Goal: Task Accomplishment & Management: Use online tool/utility

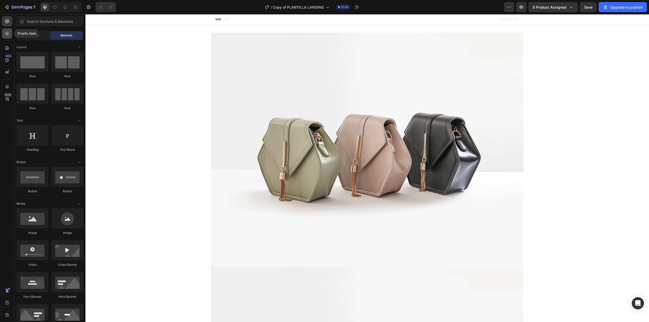
click at [5, 32] on icon at bounding box center [7, 33] width 5 height 5
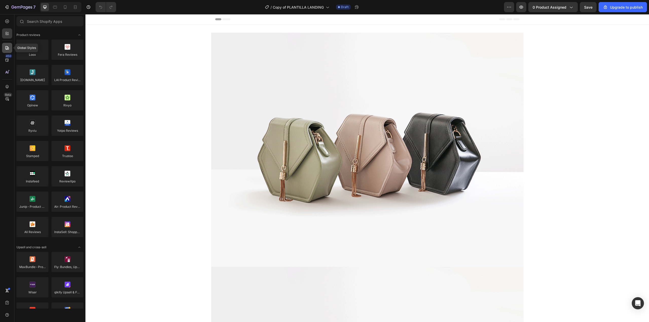
click at [8, 50] on div at bounding box center [7, 48] width 10 height 10
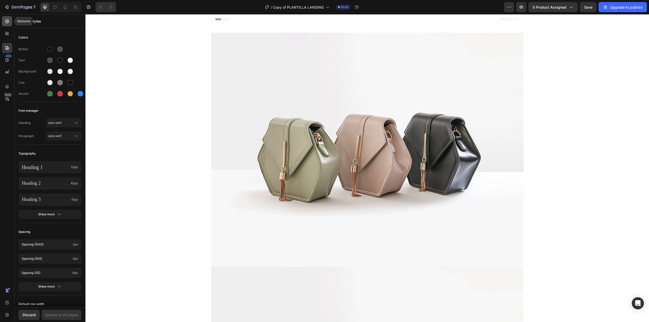
click at [7, 20] on icon at bounding box center [7, 21] width 5 height 5
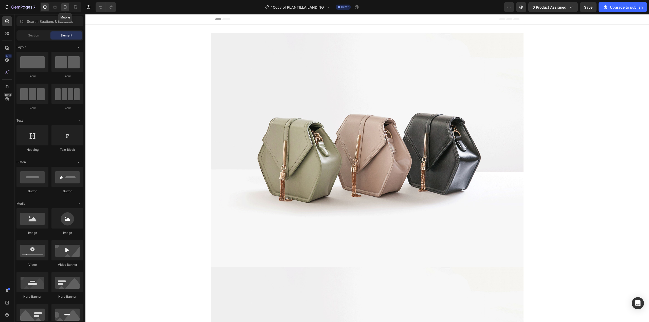
click at [65, 8] on icon at bounding box center [65, 7] width 5 height 5
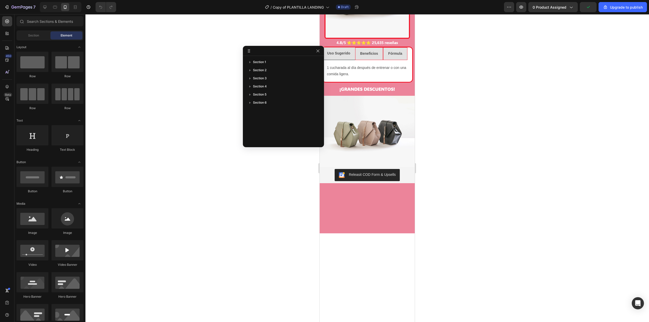
scroll to position [330, 0]
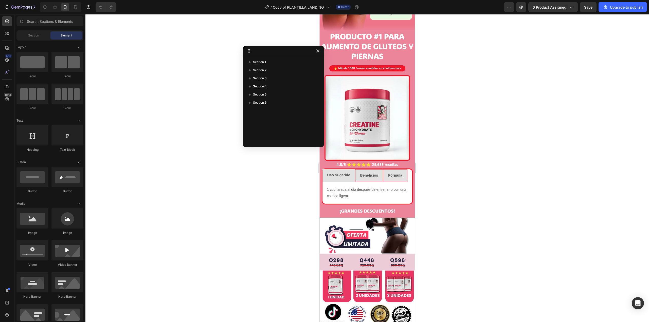
click at [194, 30] on div at bounding box center [367, 168] width 564 height 308
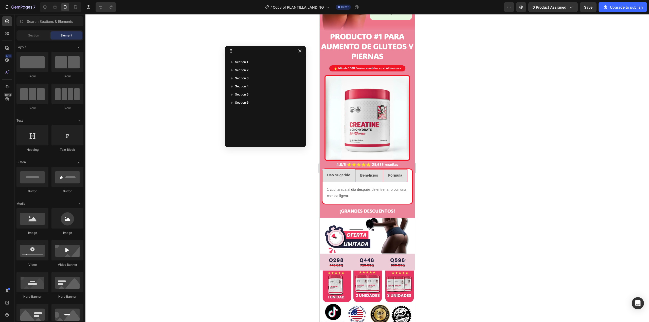
drag, startPoint x: 291, startPoint y: 52, endPoint x: 219, endPoint y: 46, distance: 72.0
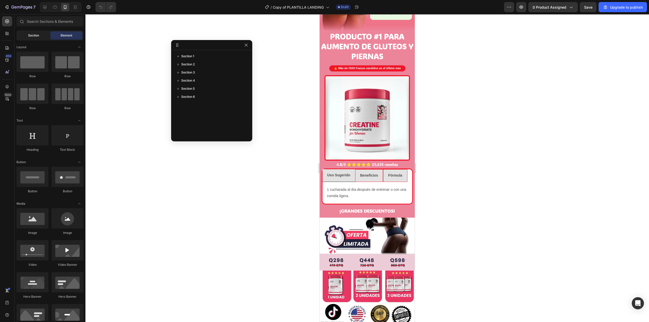
click at [30, 32] on div "Section" at bounding box center [33, 35] width 32 height 8
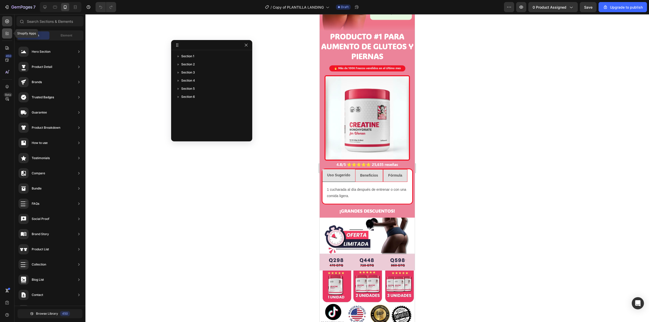
click at [6, 37] on div at bounding box center [7, 33] width 10 height 10
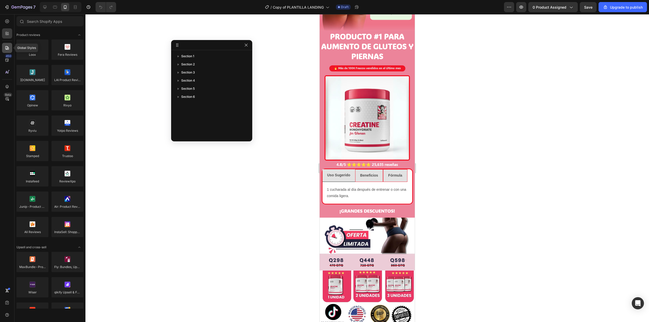
click at [8, 45] on icon at bounding box center [7, 47] width 5 height 5
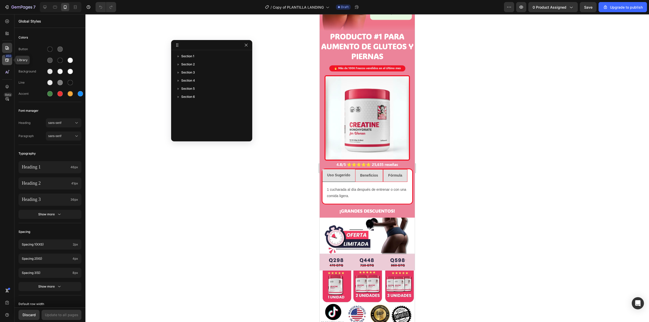
click at [8, 55] on div "450" at bounding box center [8, 56] width 7 height 4
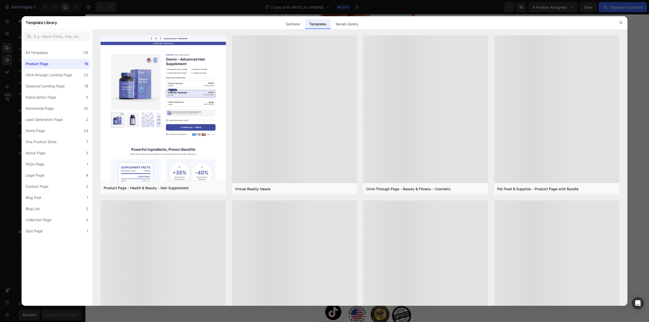
click at [9, 48] on div at bounding box center [324, 161] width 649 height 322
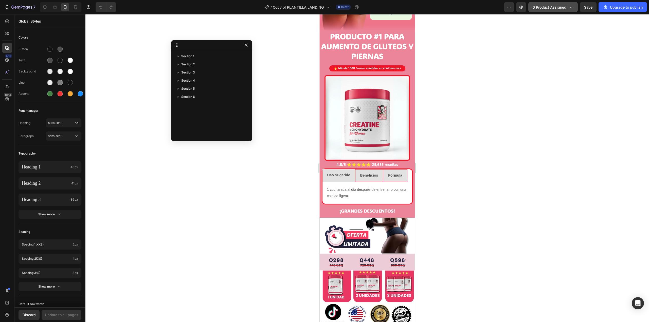
click at [551, 6] on span "0 product assigned" at bounding box center [550, 7] width 34 height 5
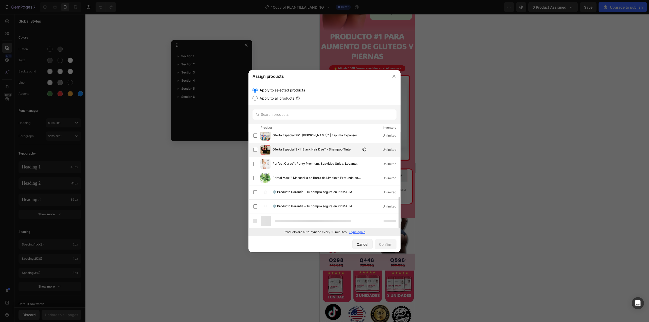
scroll to position [188, 0]
click at [358, 233] on p "Sync again" at bounding box center [357, 232] width 16 height 5
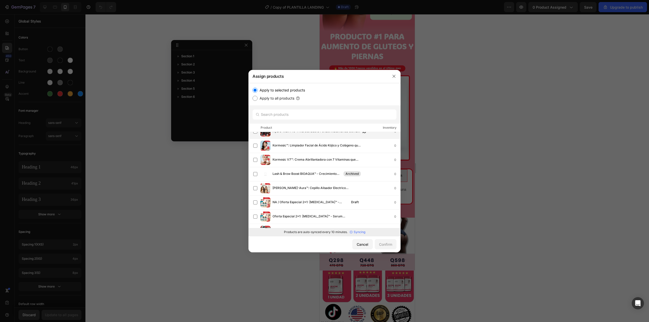
scroll to position [0, 0]
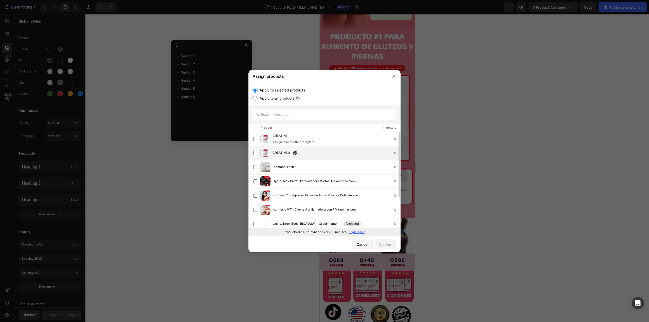
click at [310, 153] on div "CREATINE #1 0" at bounding box center [337, 153] width 128 height 6
click at [379, 246] on div "Confirm" at bounding box center [385, 244] width 13 height 5
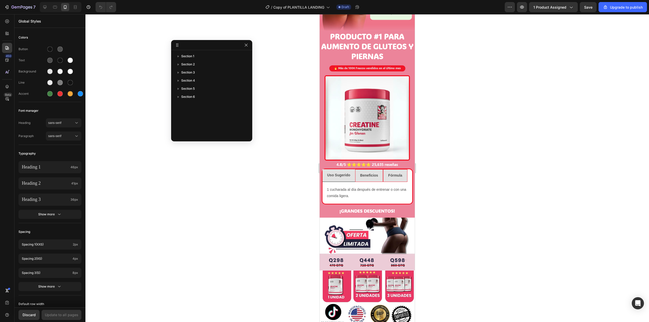
click at [218, 176] on div at bounding box center [367, 168] width 564 height 308
click at [619, 9] on div "Upgrade to publish" at bounding box center [623, 7] width 40 height 5
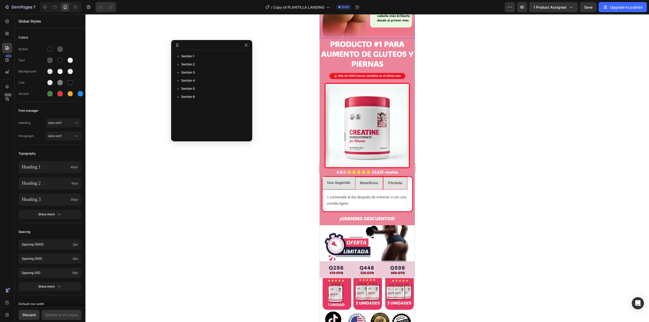
scroll to position [330, 0]
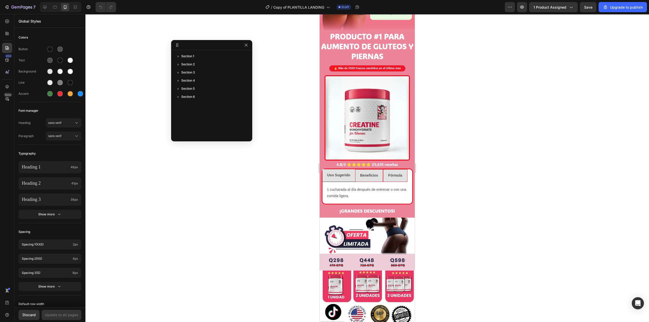
drag, startPoint x: 468, startPoint y: 101, endPoint x: 86, endPoint y: 139, distance: 383.8
click at [468, 101] on div at bounding box center [367, 168] width 564 height 308
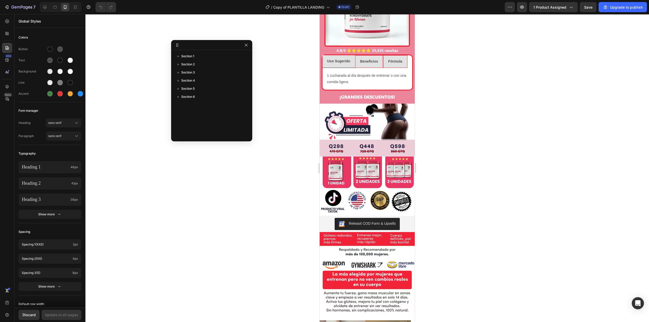
scroll to position [431, 0]
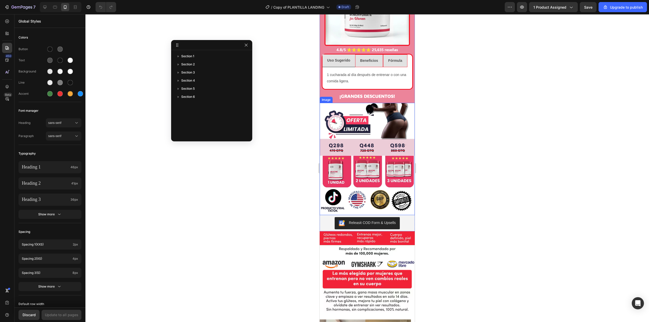
click at [355, 157] on img at bounding box center [367, 159] width 95 height 112
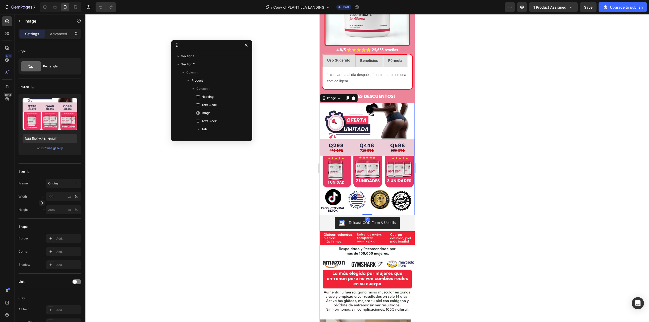
scroll to position [56, 0]
click at [278, 102] on div at bounding box center [367, 168] width 564 height 308
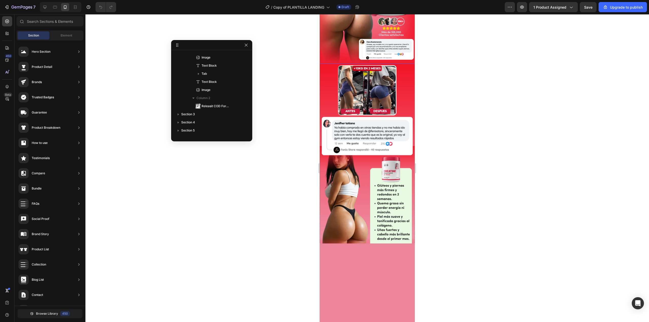
scroll to position [0, 0]
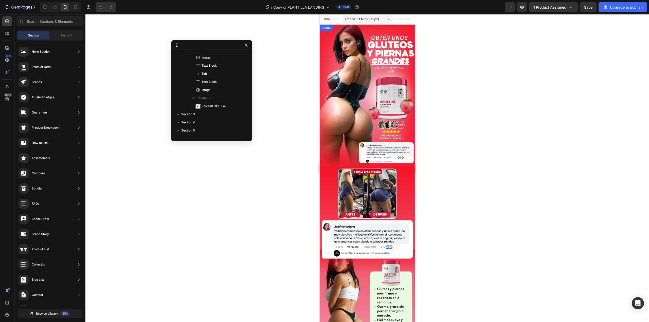
click at [369, 103] on img at bounding box center [367, 96] width 95 height 143
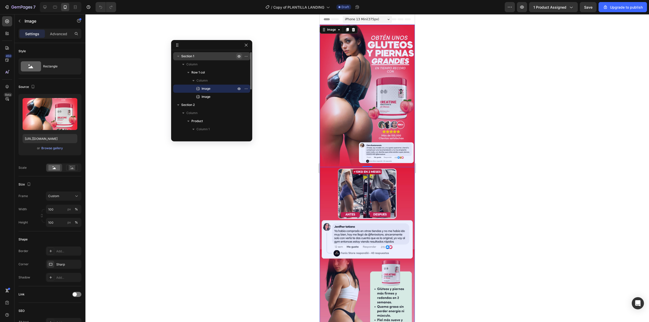
click at [239, 56] on icon "button" at bounding box center [239, 56] width 4 height 4
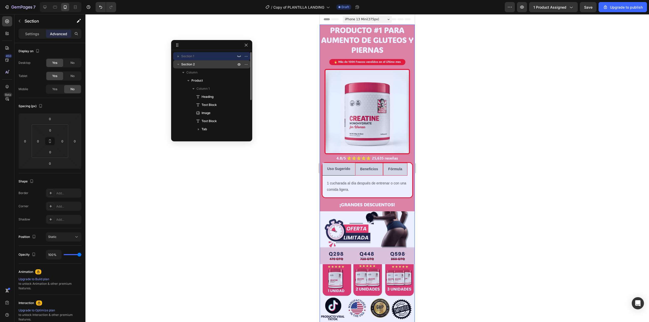
click at [178, 65] on icon "button" at bounding box center [178, 64] width 5 height 5
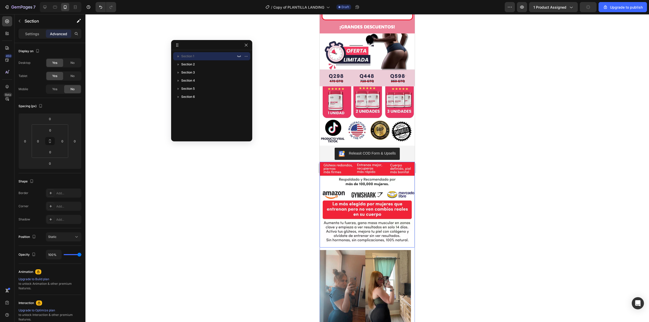
scroll to position [228, 0]
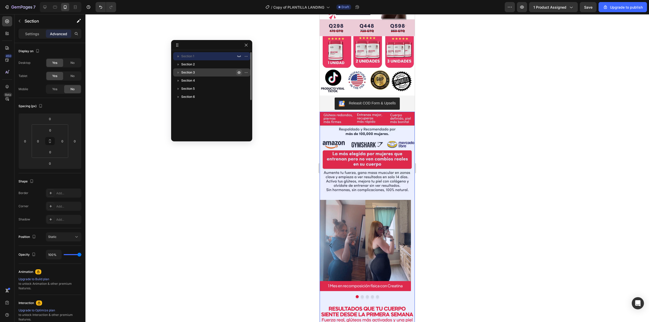
click at [238, 73] on icon "button" at bounding box center [239, 73] width 4 height 4
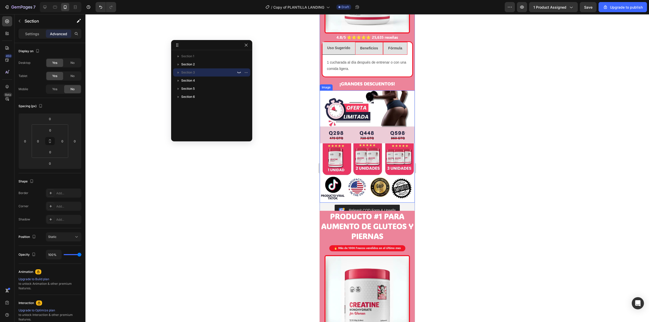
scroll to position [0, 0]
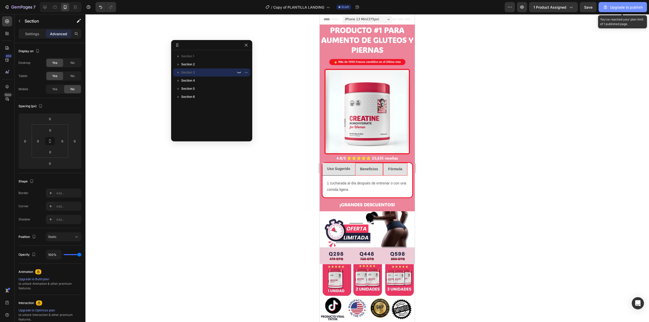
click at [619, 8] on div "Upgrade to publish" at bounding box center [623, 7] width 40 height 5
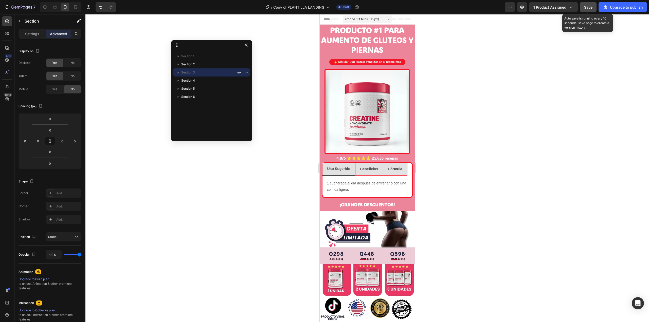
click at [587, 7] on span "Save" at bounding box center [588, 7] width 8 height 4
click at [471, 146] on div at bounding box center [367, 168] width 564 height 308
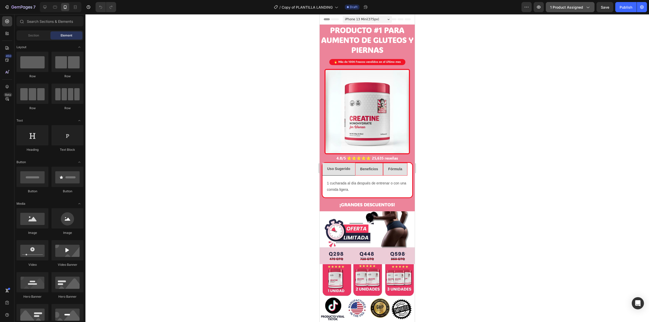
click at [565, 3] on button "1 product assigned" at bounding box center [570, 7] width 49 height 10
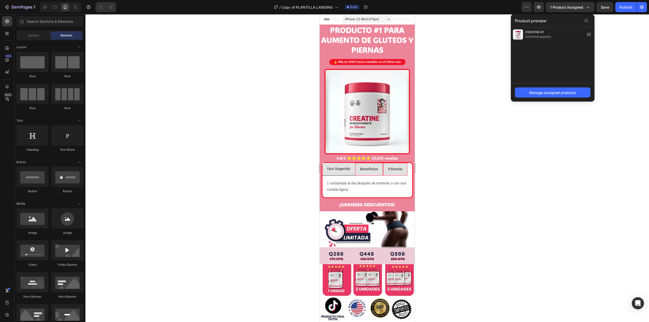
click at [635, 40] on div at bounding box center [367, 168] width 564 height 308
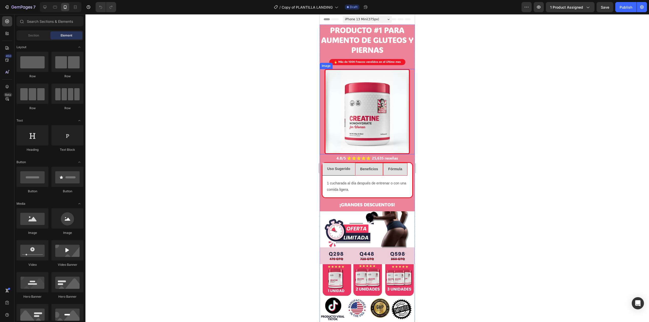
scroll to position [178, 0]
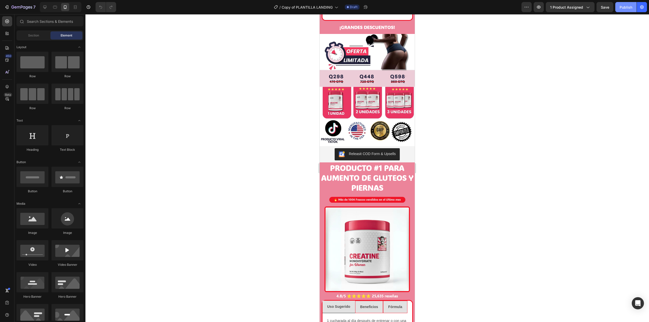
click at [626, 7] on div "Publish" at bounding box center [626, 7] width 13 height 5
click at [541, 9] on icon "button" at bounding box center [538, 7] width 5 height 5
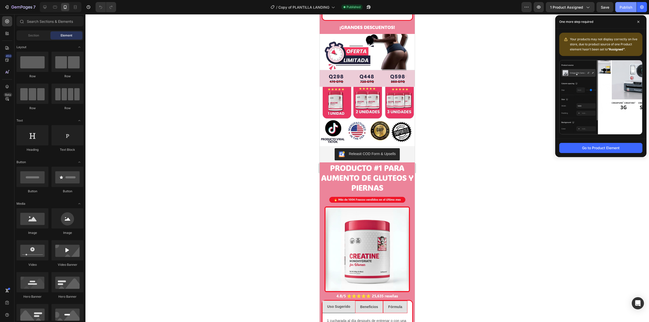
click at [623, 5] on div "Publish" at bounding box center [626, 7] width 13 height 5
click at [541, 8] on icon "button" at bounding box center [539, 7] width 4 height 3
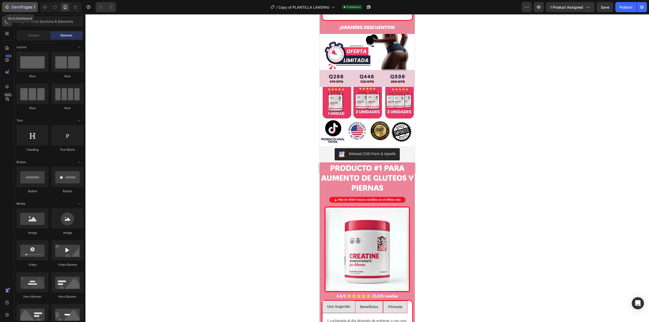
click at [7, 5] on icon "button" at bounding box center [6, 7] width 5 height 5
